Goal: Information Seeking & Learning: Learn about a topic

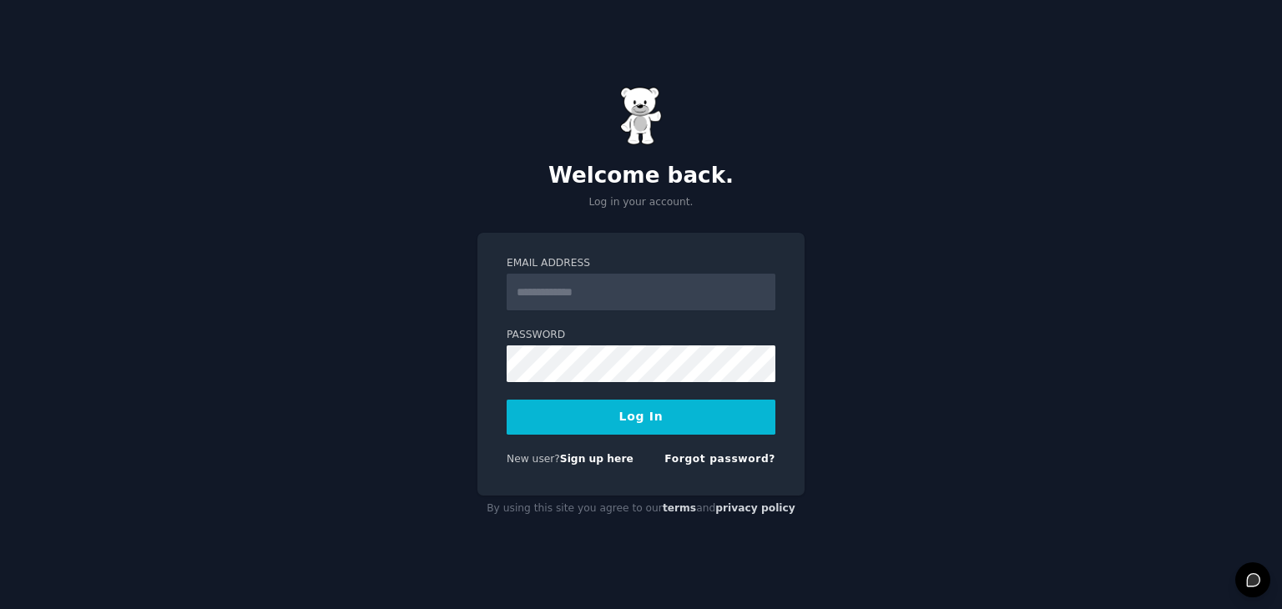
click at [554, 297] on input "Email Address" at bounding box center [641, 292] width 269 height 37
type input "**********"
drag, startPoint x: 592, startPoint y: 422, endPoint x: 248, endPoint y: 353, distance: 350.7
click at [590, 422] on button "Log In" at bounding box center [641, 417] width 269 height 35
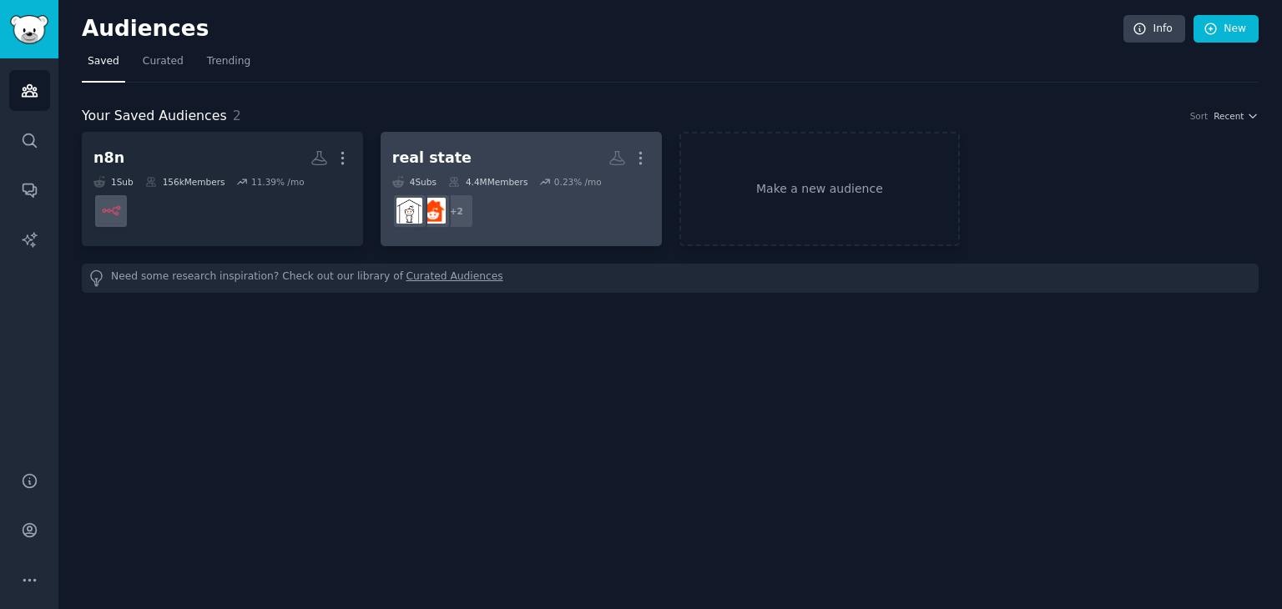
click at [502, 139] on link "real state More 4 Sub s 4.4M Members 0.23 % /mo r/RealEstateAdvice + 2" at bounding box center [521, 189] width 281 height 114
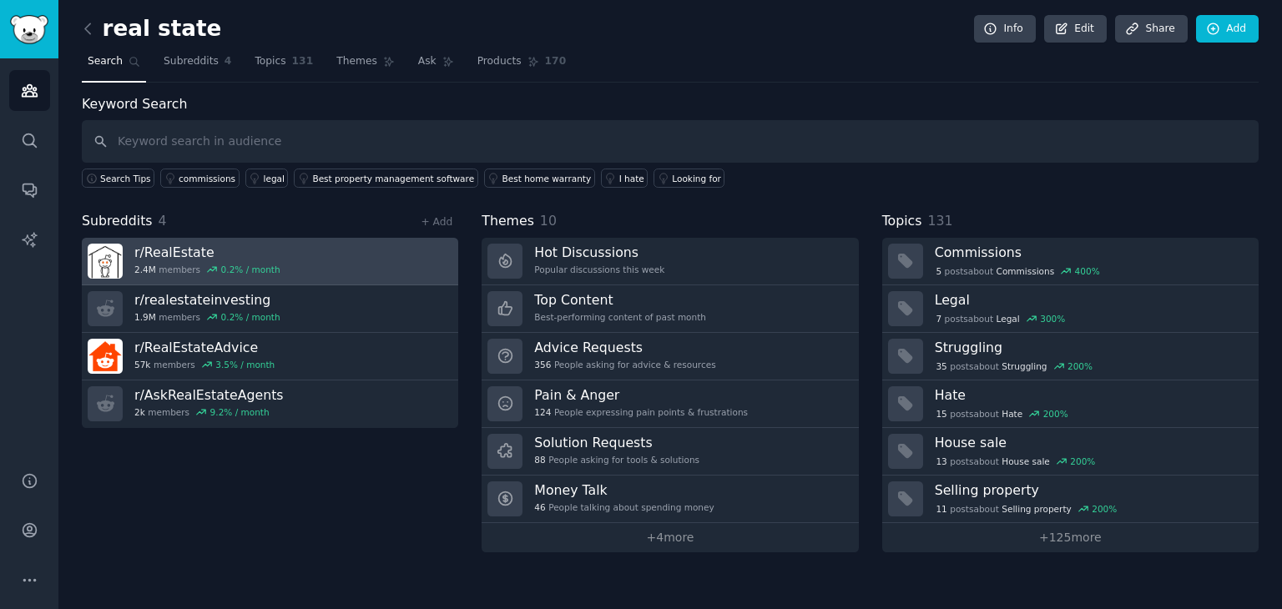
click at [311, 250] on link "r/ RealEstate 2.4M members 0.2 % / month" at bounding box center [270, 262] width 377 height 48
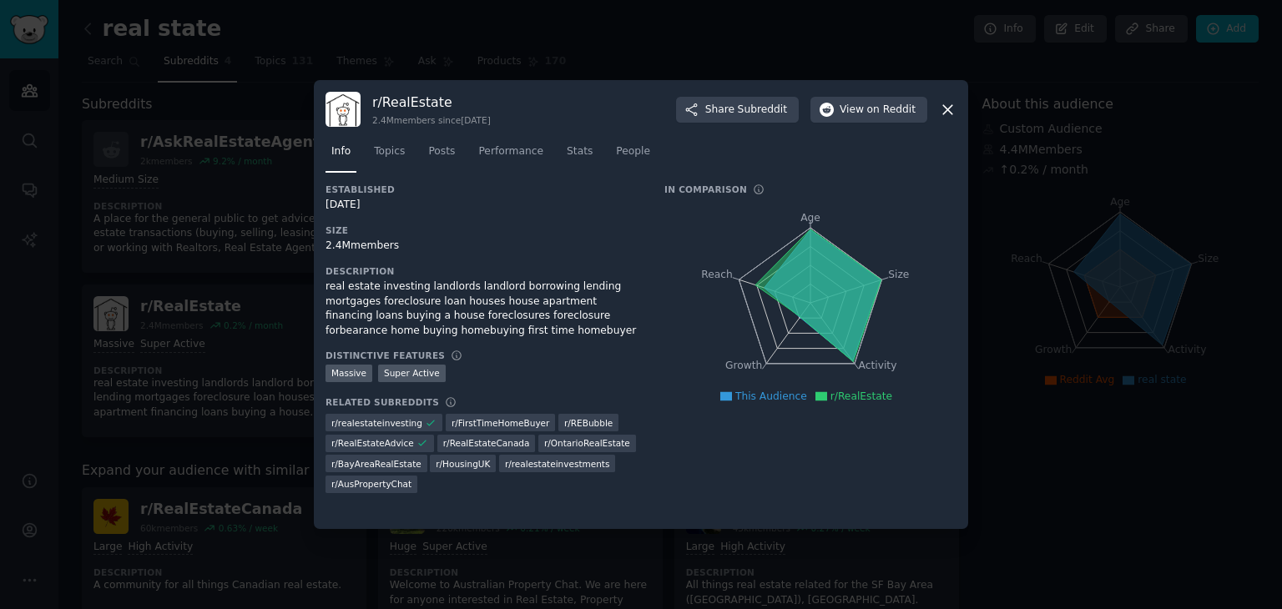
click at [948, 110] on icon at bounding box center [947, 109] width 9 height 9
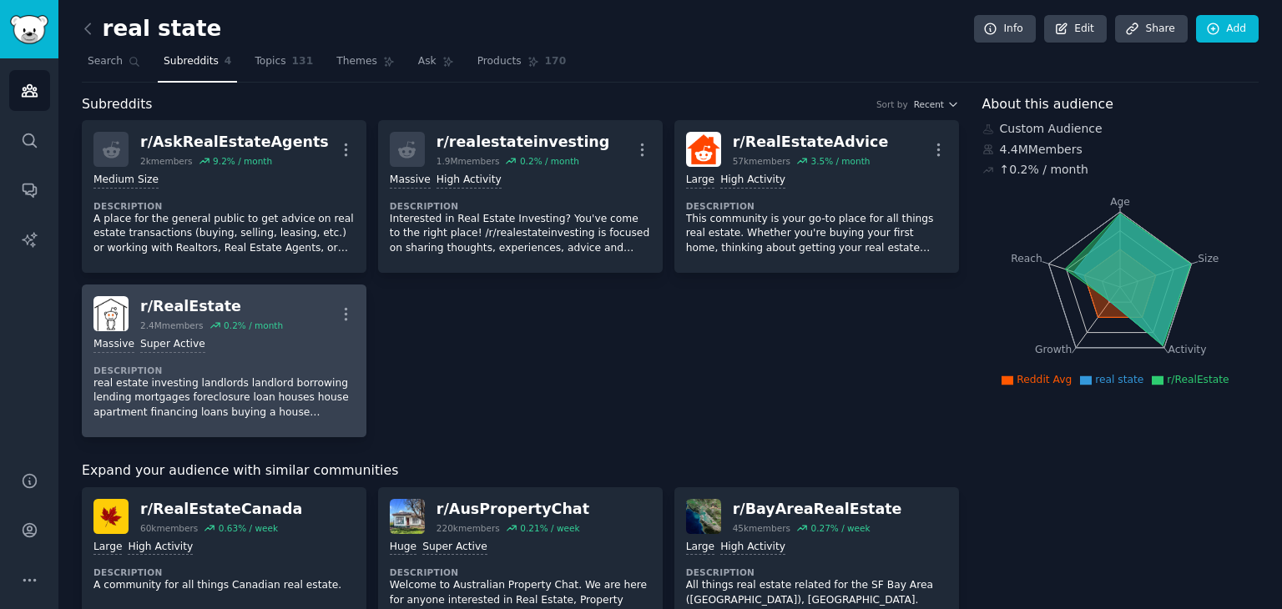
click at [287, 303] on div "r/ RealEstate 2.4M members 0.2 % / month More" at bounding box center [224, 313] width 261 height 35
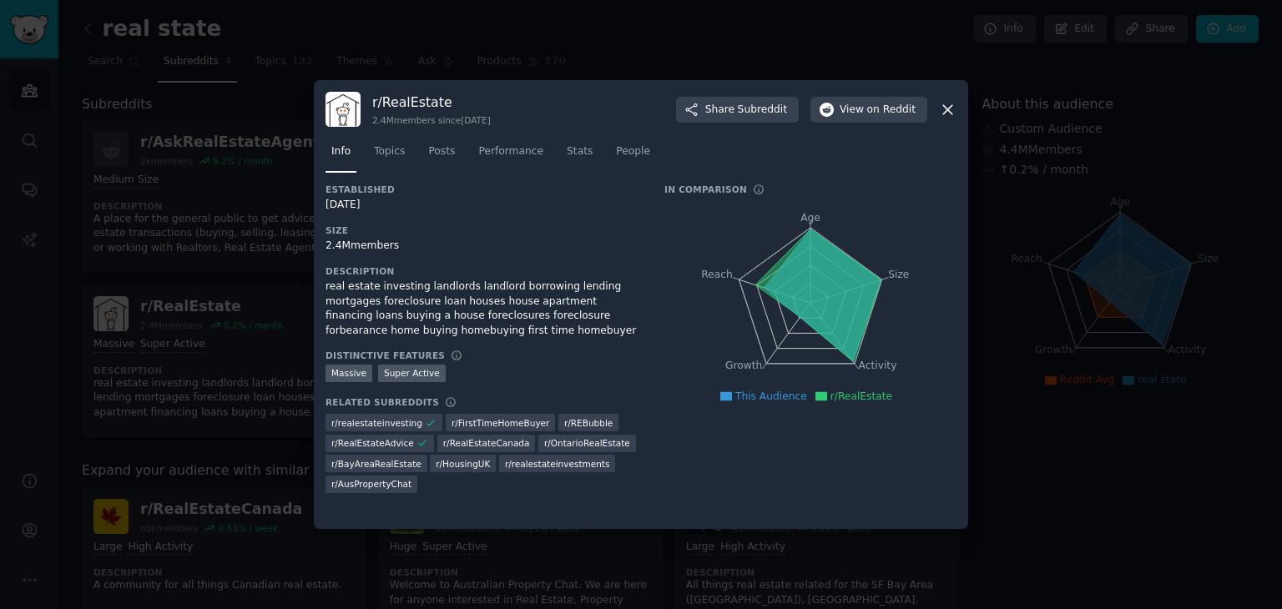
click at [953, 106] on icon at bounding box center [948, 110] width 18 height 18
